Goal: Transaction & Acquisition: Book appointment/travel/reservation

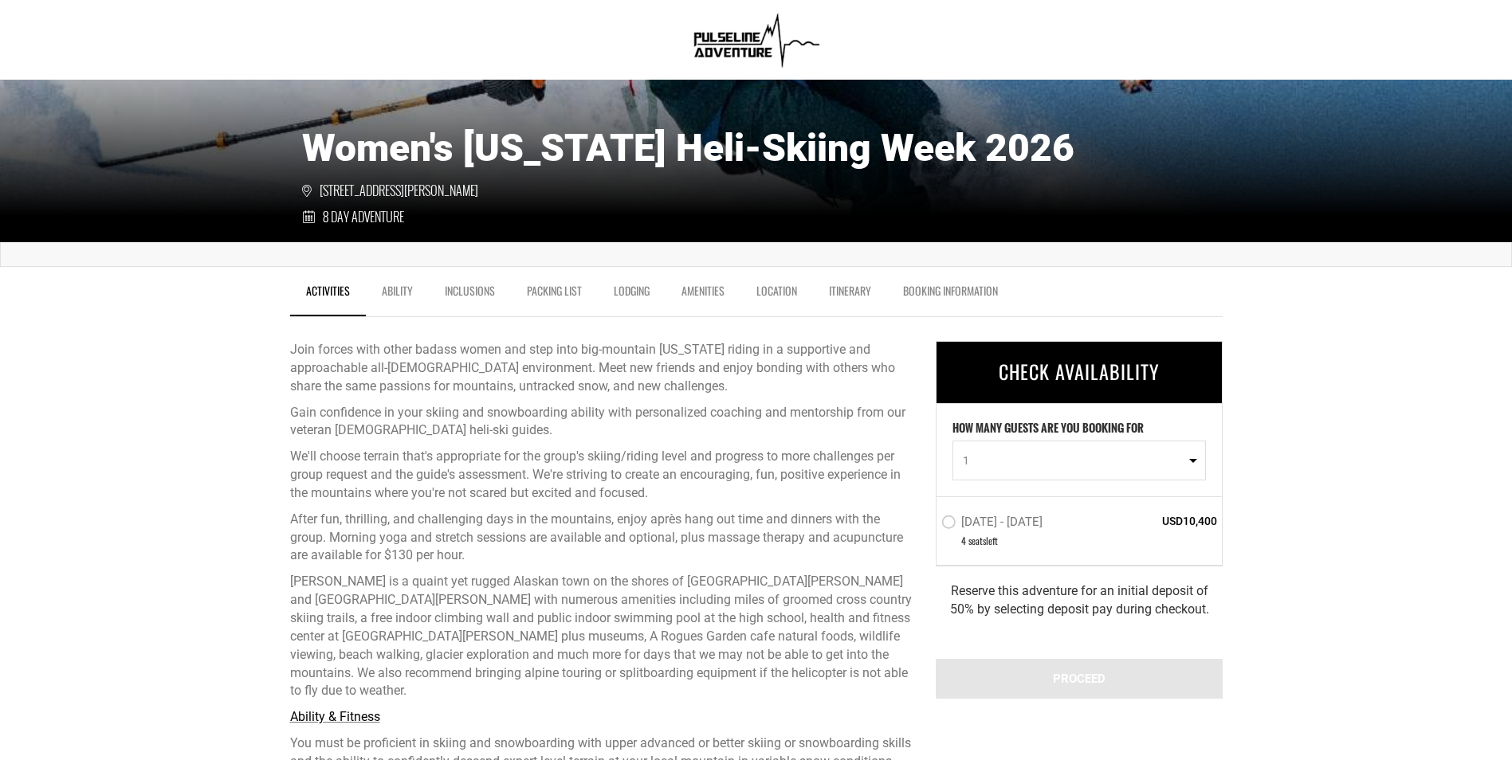
scroll to position [229, 0]
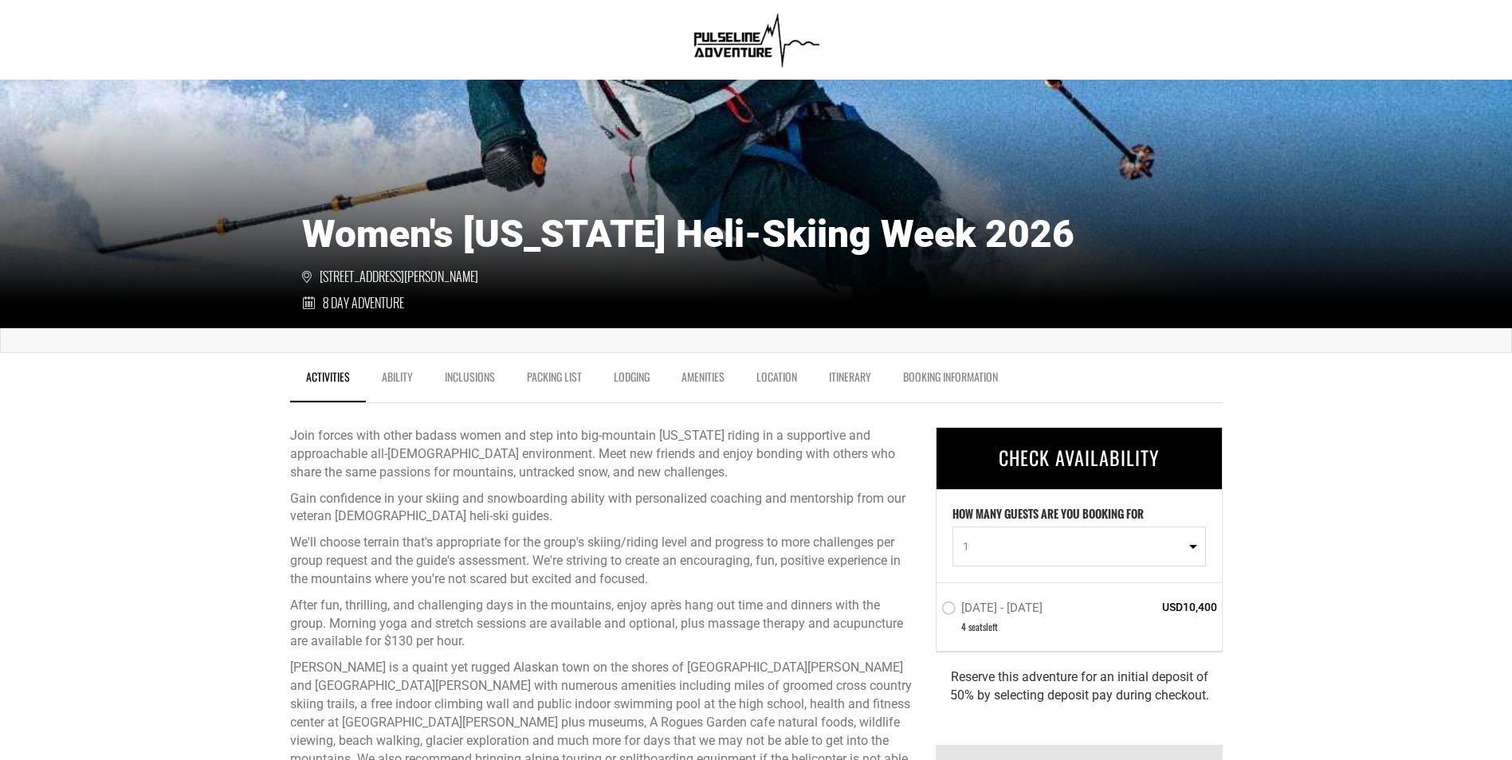
click at [398, 380] on link "Ability" at bounding box center [397, 381] width 63 height 40
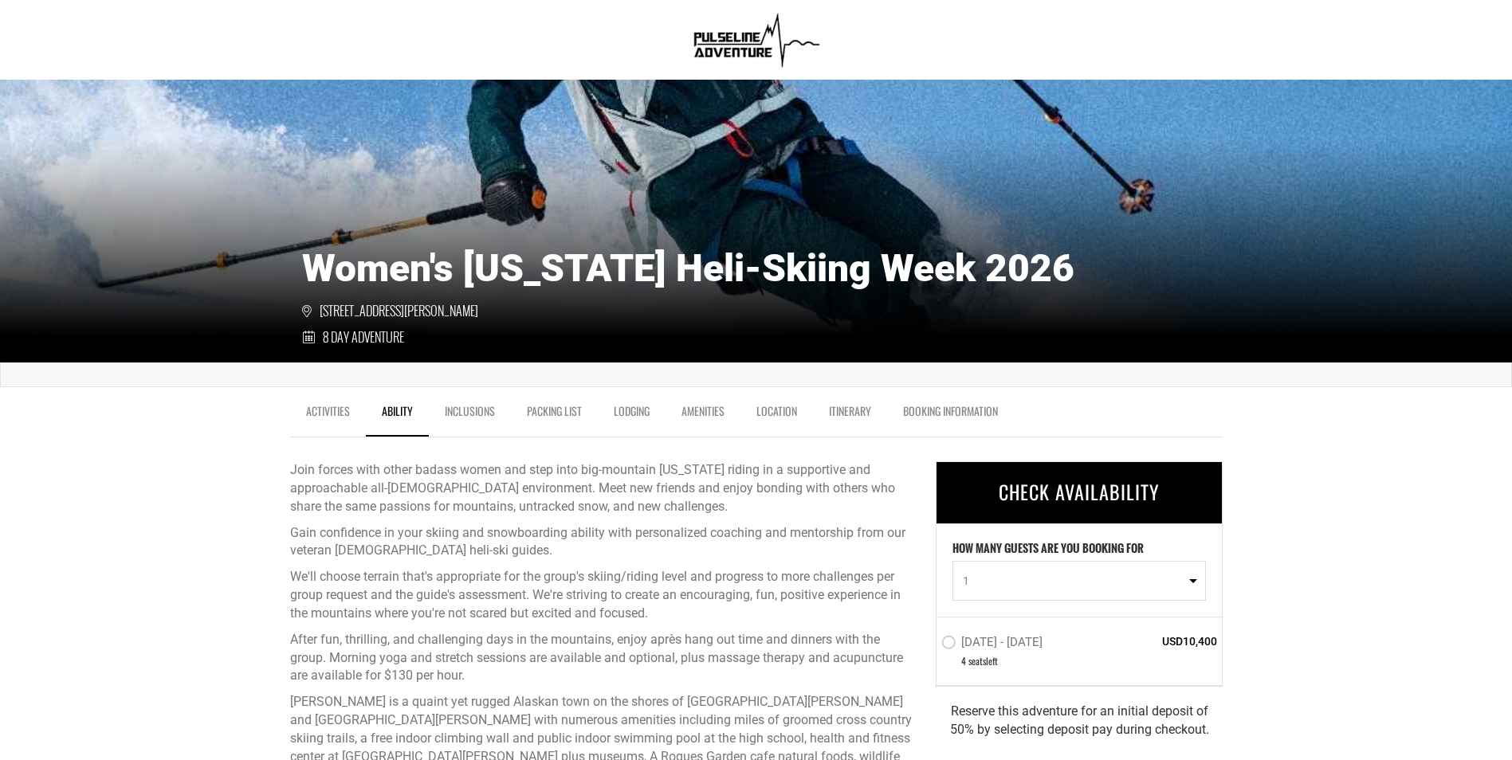
scroll to position [0, 0]
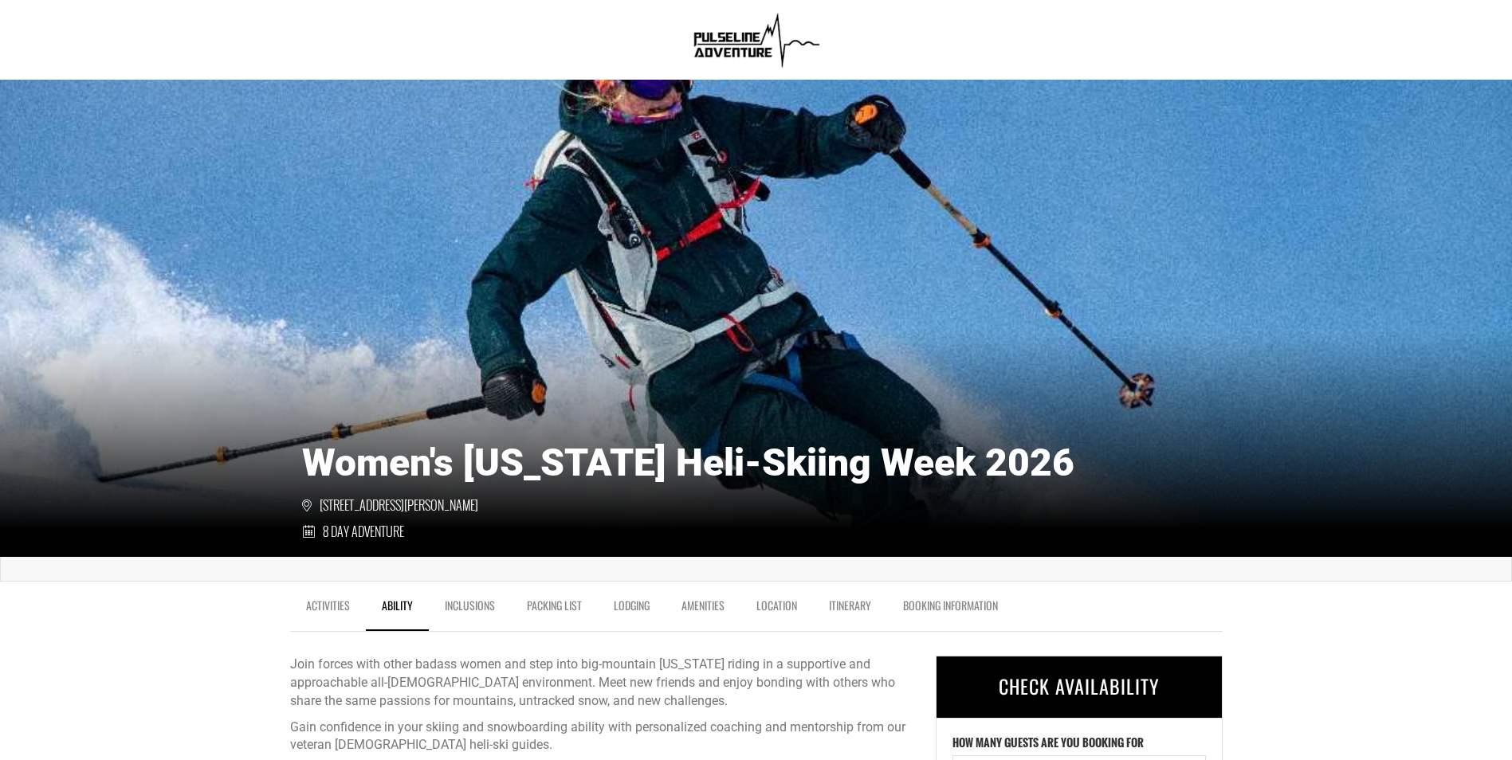
click at [616, 602] on link "Lodging" at bounding box center [632, 610] width 68 height 40
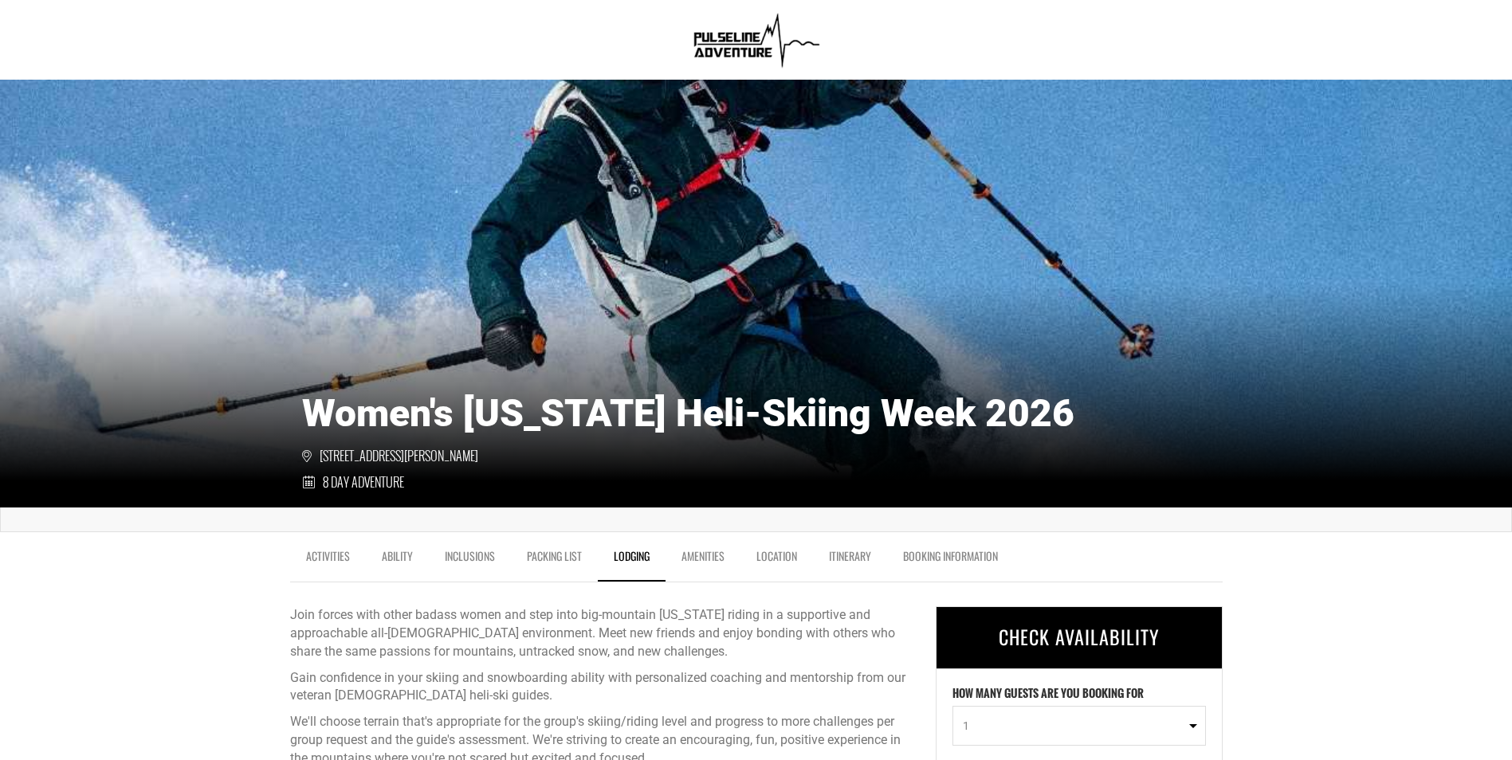
scroll to position [39, 0]
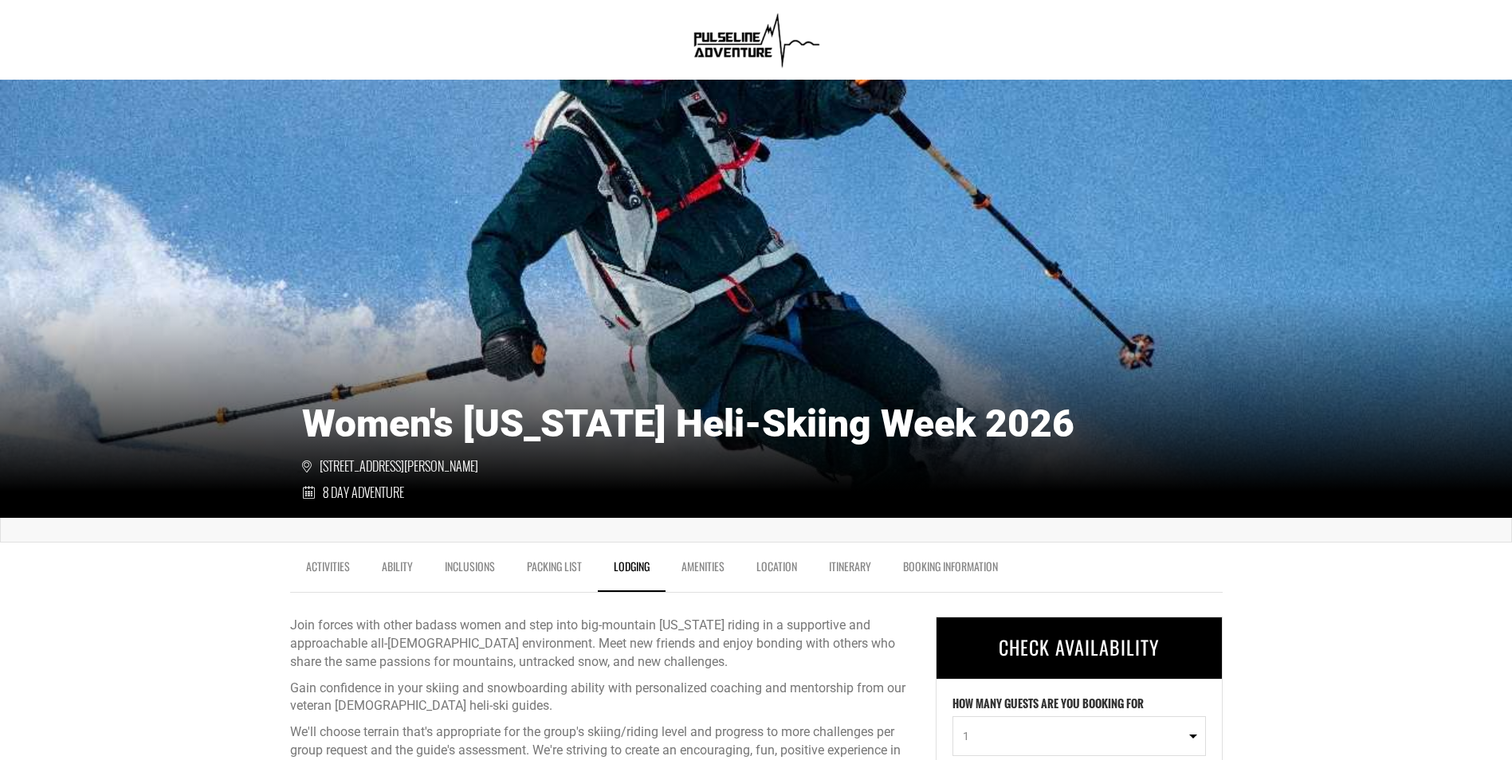
click at [946, 567] on link "BOOKING INFORMATION" at bounding box center [950, 571] width 127 height 40
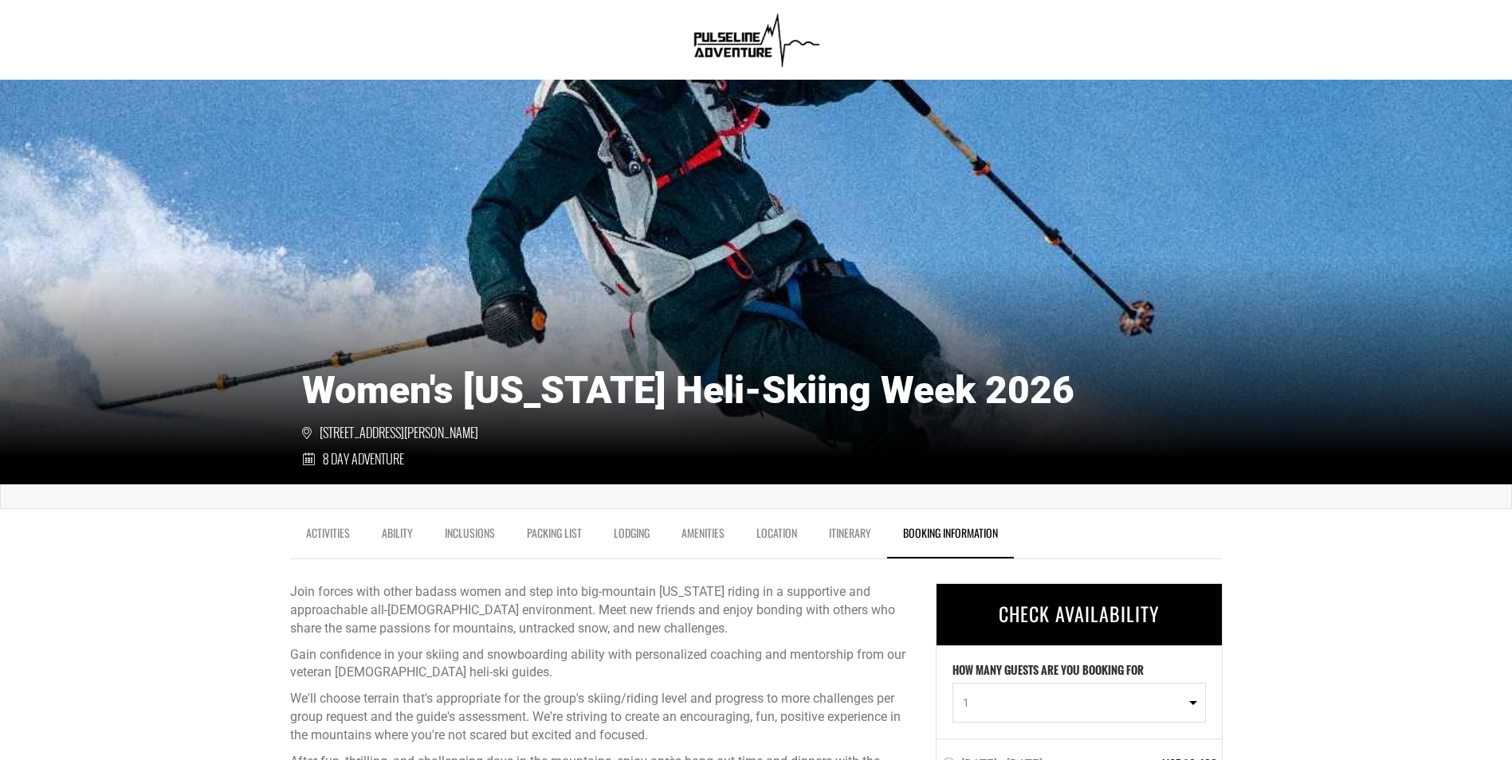
scroll to position [53, 0]
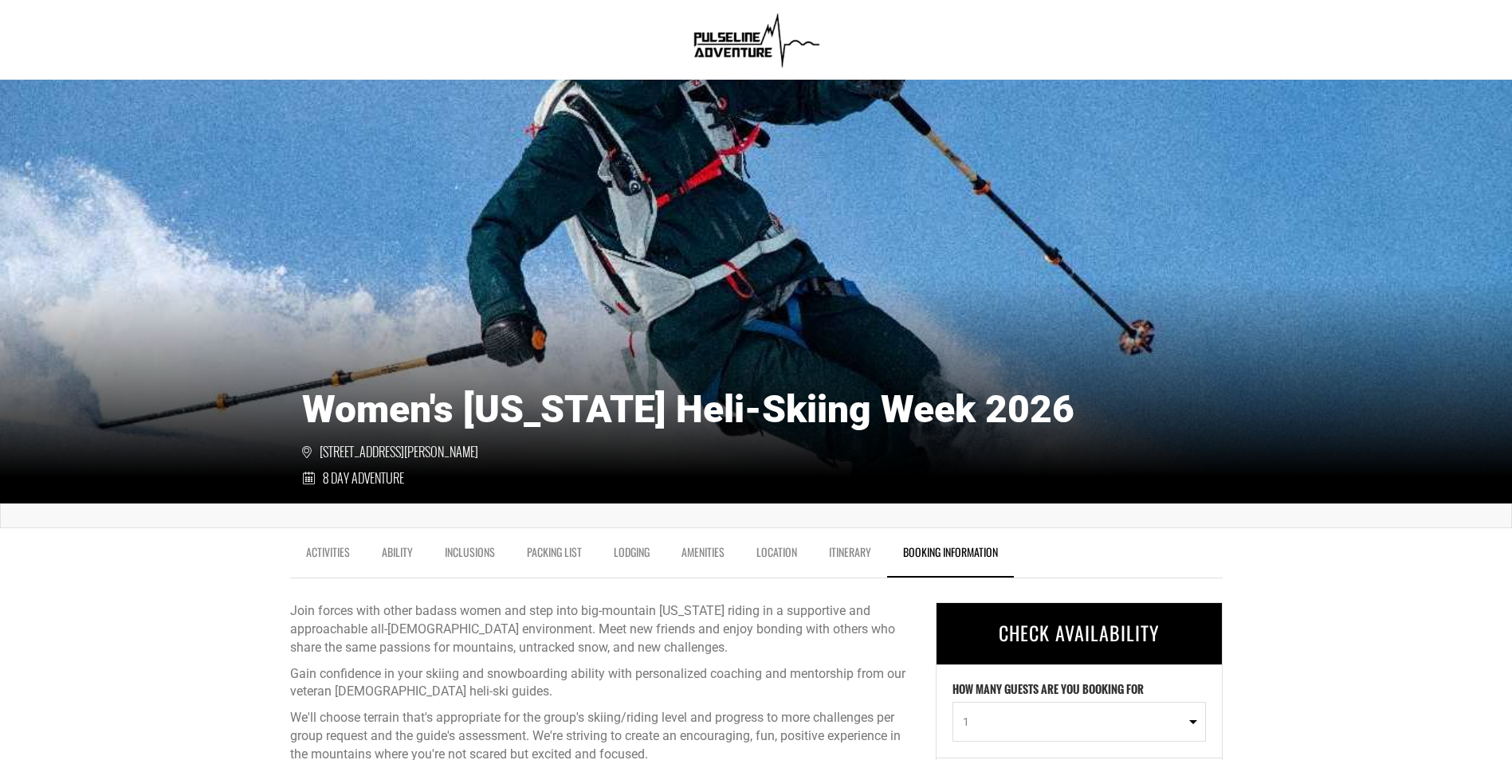
click at [329, 547] on link "Activities" at bounding box center [328, 556] width 76 height 40
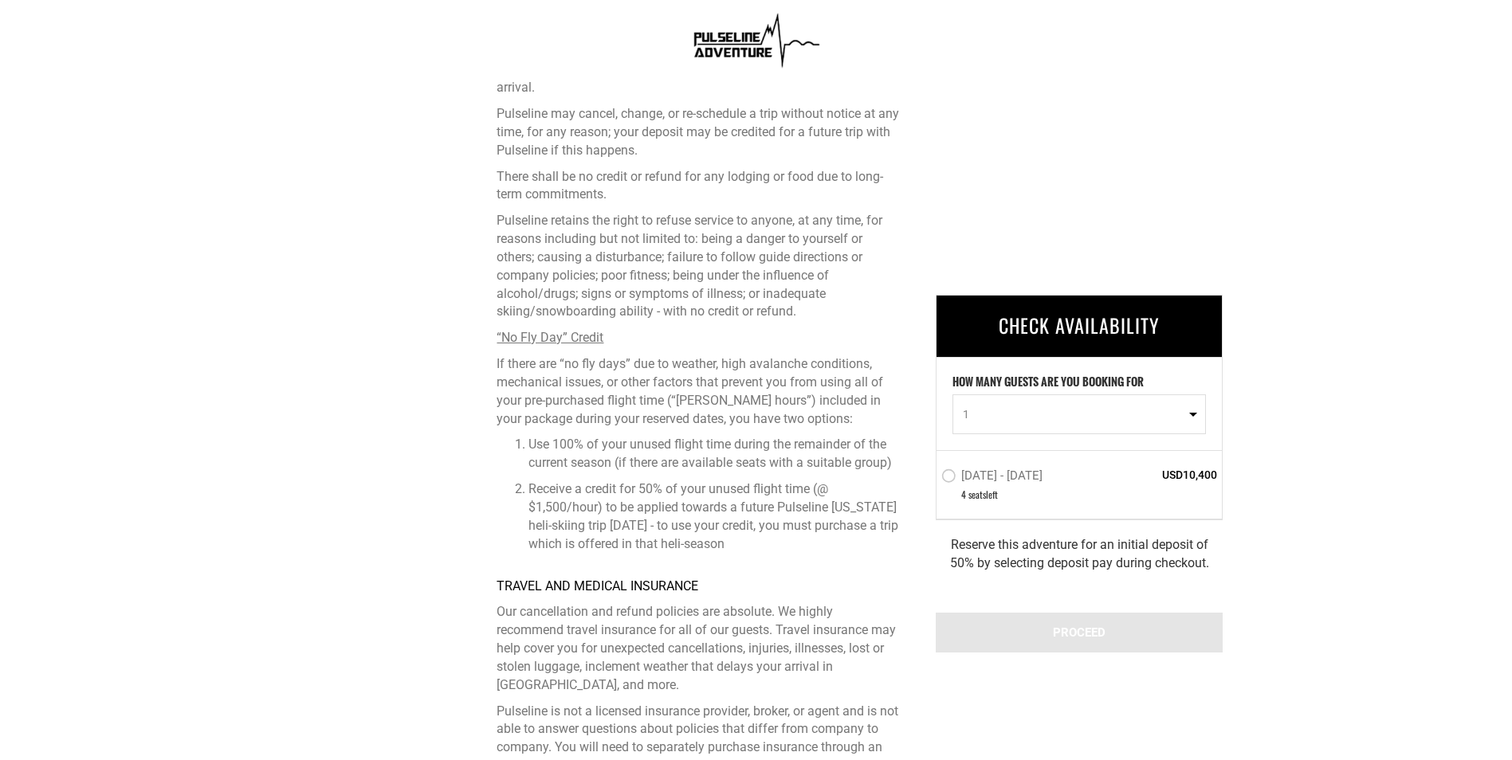
scroll to position [4850, 0]
